Goal: Task Accomplishment & Management: Complete application form

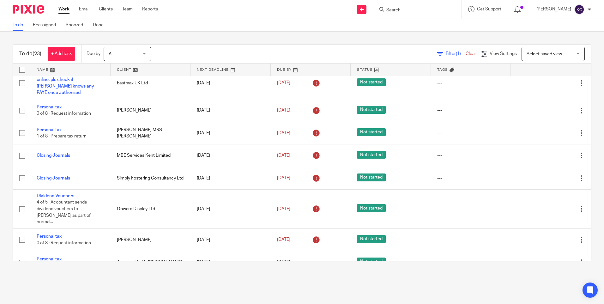
scroll to position [336, 0]
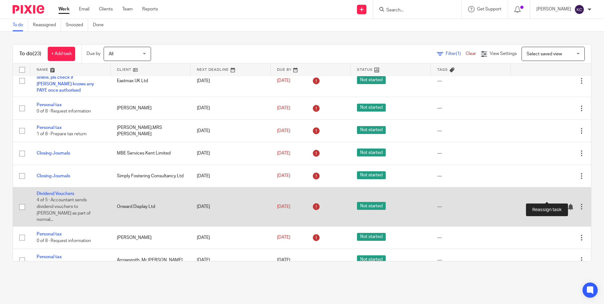
click at [556, 204] on icon at bounding box center [559, 207] width 6 height 6
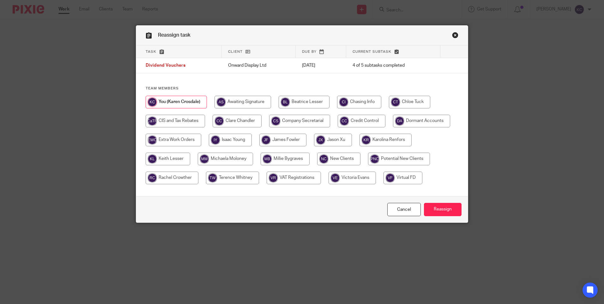
click at [237, 120] on input "radio" at bounding box center [237, 121] width 49 height 13
radio input "true"
click at [435, 210] on input "Reassign" at bounding box center [443, 210] width 38 height 14
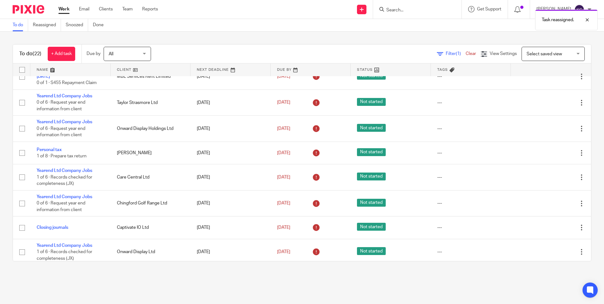
scroll to position [186, 0]
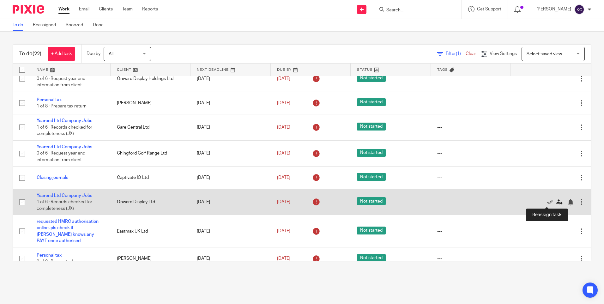
click at [556, 201] on icon at bounding box center [559, 202] width 6 height 6
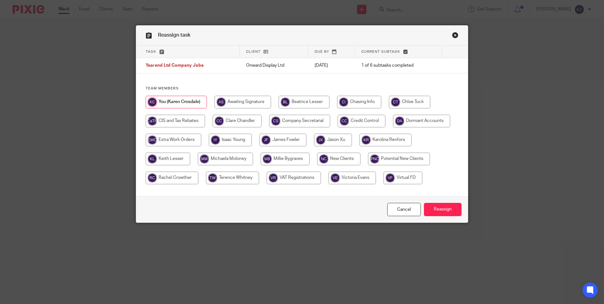
click at [233, 121] on input "radio" at bounding box center [237, 121] width 49 height 13
radio input "true"
click at [443, 210] on input "Reassign" at bounding box center [443, 210] width 38 height 14
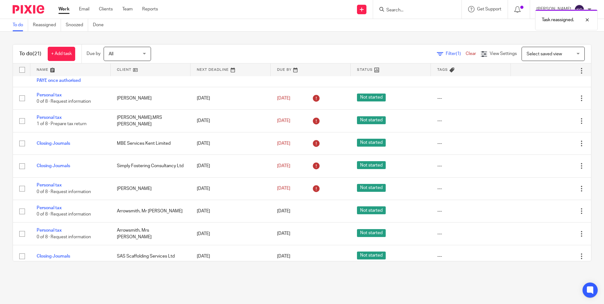
scroll to position [246, 0]
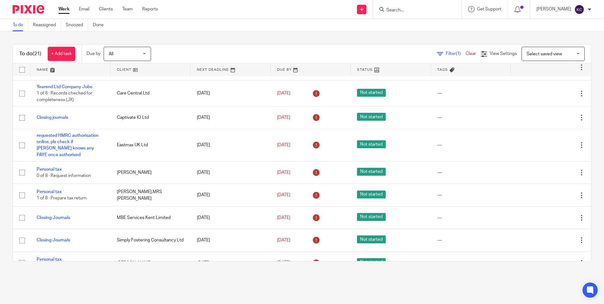
click at [414, 11] on input "Search" at bounding box center [414, 11] width 57 height 6
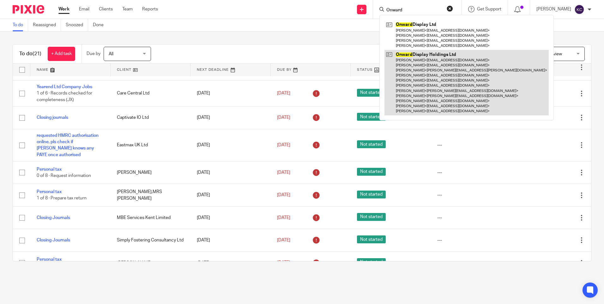
type input "Onward"
click at [440, 84] on link at bounding box center [466, 82] width 164 height 65
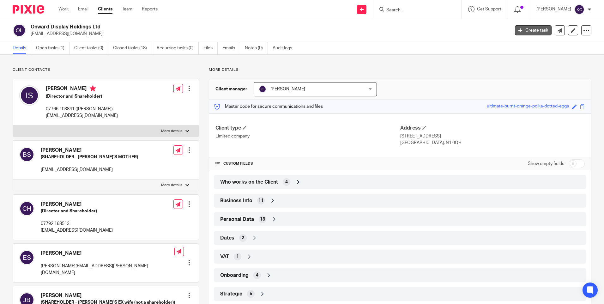
click at [524, 30] on link "Create task" at bounding box center [533, 30] width 37 height 10
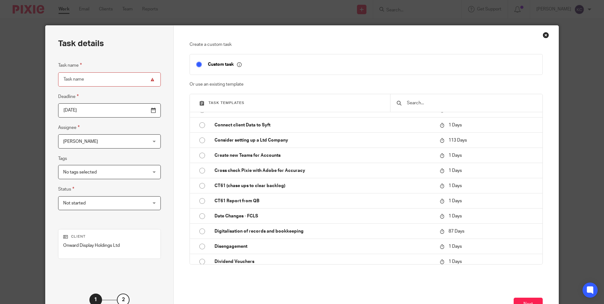
scroll to position [392, 0]
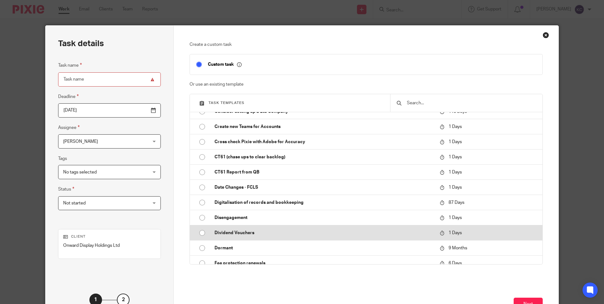
click at [199, 232] on input "radio" at bounding box center [202, 233] width 12 height 12
type input "[DATE]"
type input "Dividend Vouchers"
checkbox input "false"
radio input "false"
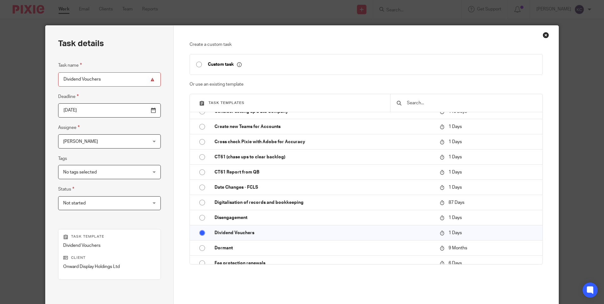
click at [139, 142] on div "[PERSON_NAME] [PERSON_NAME]" at bounding box center [109, 141] width 103 height 14
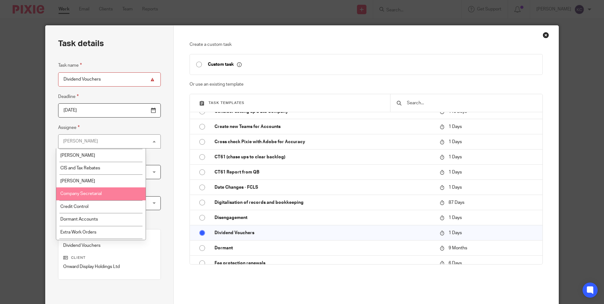
click at [118, 193] on li "Company Secretarial" at bounding box center [100, 193] width 89 height 13
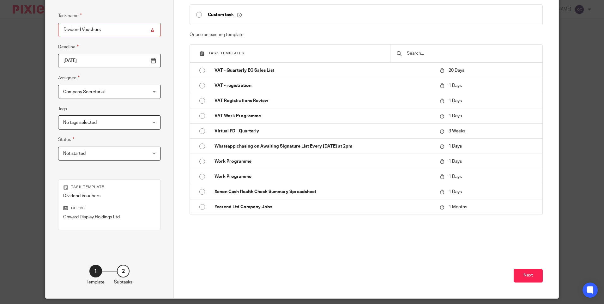
scroll to position [70, 0]
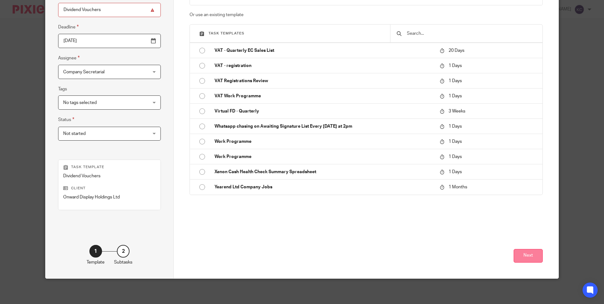
click at [525, 258] on button "Next" at bounding box center [528, 256] width 29 height 14
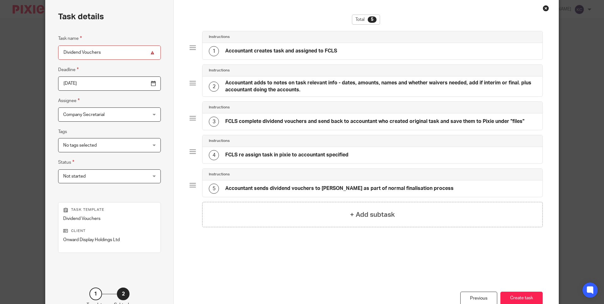
scroll to position [0, 0]
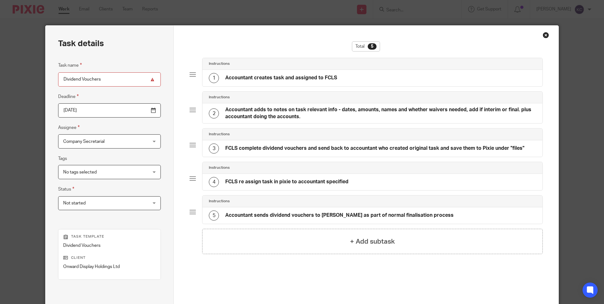
click at [367, 75] on div "1 Accountant creates task and assigned to FCLS" at bounding box center [373, 78] width 340 height 16
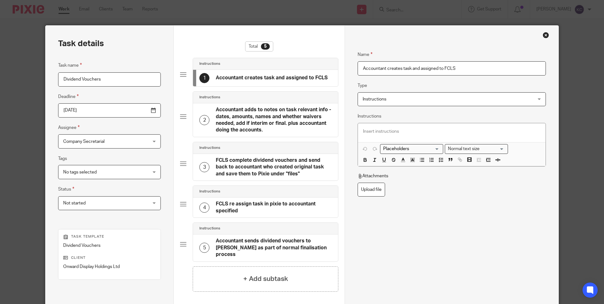
drag, startPoint x: 470, startPoint y: 69, endPoint x: 350, endPoint y: 73, distance: 120.1
click at [350, 73] on div "Name Accountant creates task and assigned to FCLS Type Instructions Instruction…" at bounding box center [452, 187] width 214 height 322
type input "[PERSON_NAME]"
click at [495, 219] on div "Name Karen Crosdale Type Instructions Instructions Instructions Send automated …" at bounding box center [452, 152] width 188 height 222
click at [364, 130] on p at bounding box center [451, 131] width 177 height 6
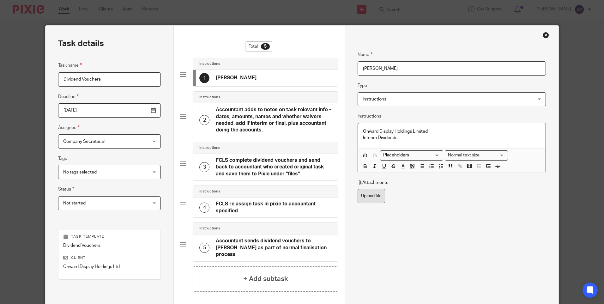
click at [366, 196] on label "Upload file" at bounding box center [371, 196] width 27 height 14
click at [358, 189] on input "Upload file" at bounding box center [357, 189] width 0 height 0
type input "C:\fakepath\Dividend Vouchers - 31-05-25 - Request.pdf"
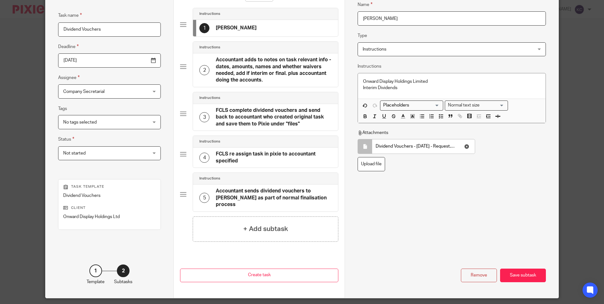
scroll to position [50, 0]
click at [245, 274] on button "Create task" at bounding box center [259, 275] width 158 height 14
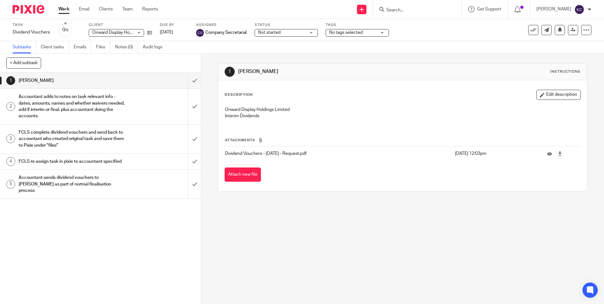
click at [63, 11] on link "Work" at bounding box center [63, 9] width 11 height 6
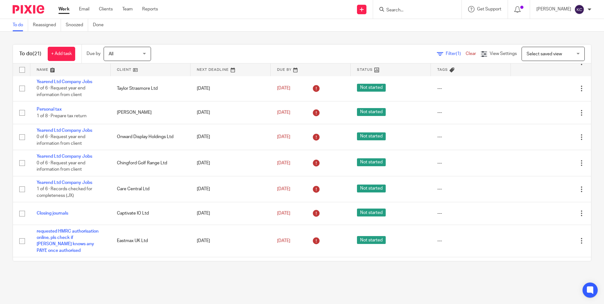
scroll to position [151, 0]
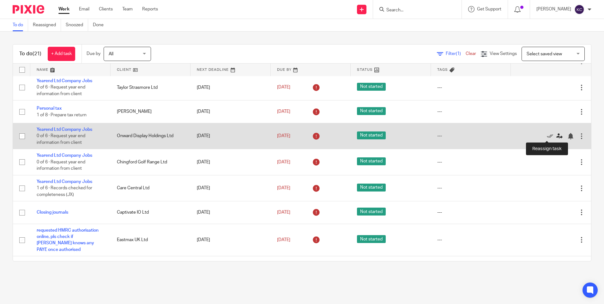
click at [556, 136] on icon at bounding box center [559, 136] width 6 height 6
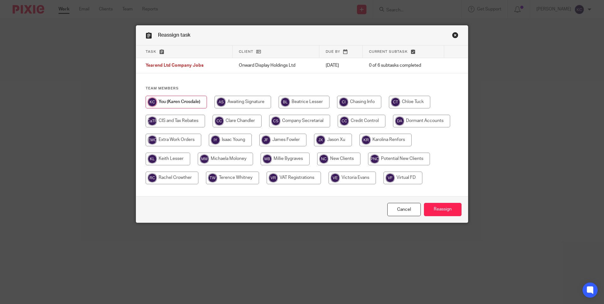
click at [236, 123] on input "radio" at bounding box center [237, 121] width 49 height 13
radio input "true"
click at [440, 209] on input "Reassign" at bounding box center [443, 210] width 38 height 14
